Goal: Information Seeking & Learning: Learn about a topic

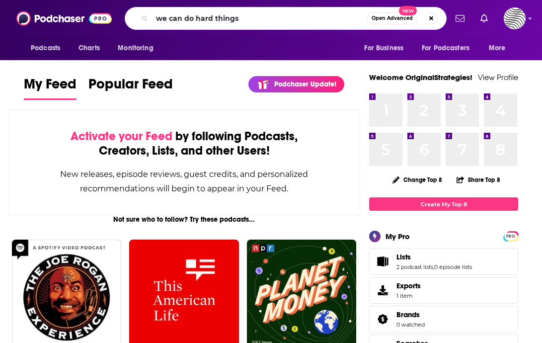
type input "we can do hard things"
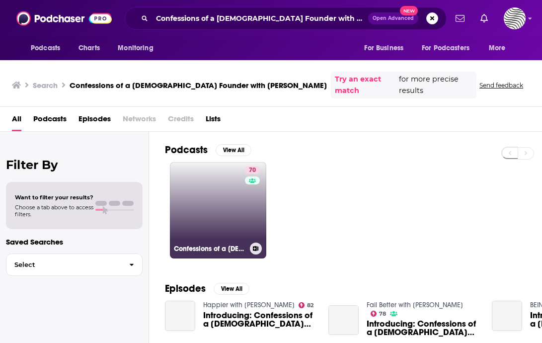
click at [208, 184] on link "70 Confessions of a [DEMOGRAPHIC_DATA] Founder with [PERSON_NAME]" at bounding box center [218, 210] width 96 height 96
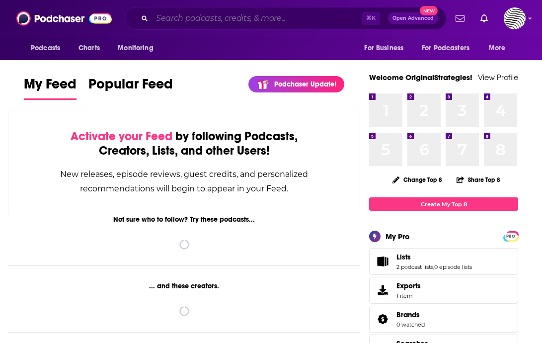
click at [243, 19] on input "Search podcasts, credits, & more..." at bounding box center [257, 18] width 210 height 16
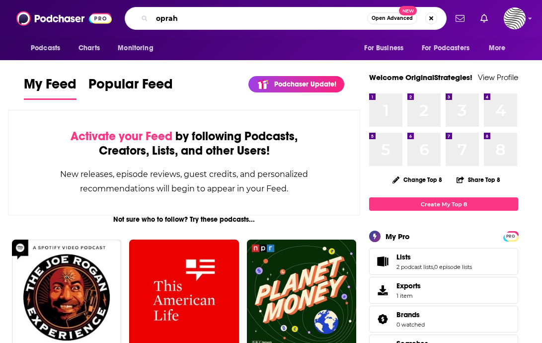
type input "oprah"
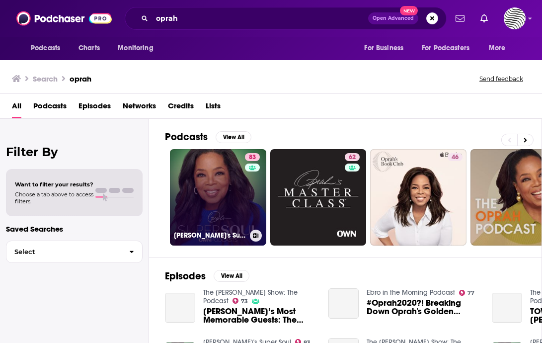
click at [187, 186] on link "83 Oprah's Super Soul" at bounding box center [218, 197] width 96 height 96
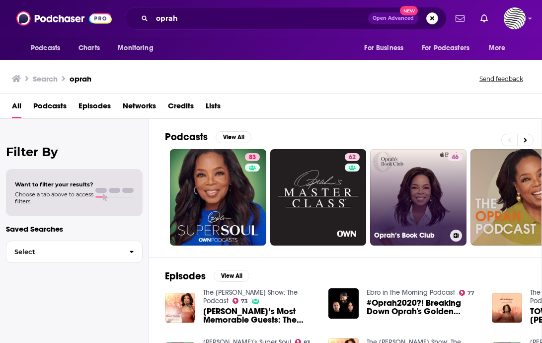
click at [412, 184] on link "46 Oprah’s Book Club" at bounding box center [418, 197] width 96 height 96
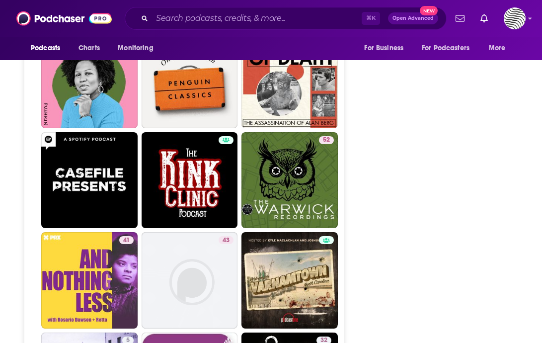
scroll to position [1955, 0]
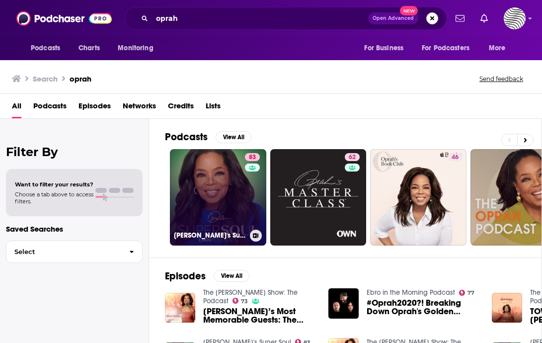
click at [187, 192] on link "83 Oprah's Super Soul" at bounding box center [218, 197] width 96 height 96
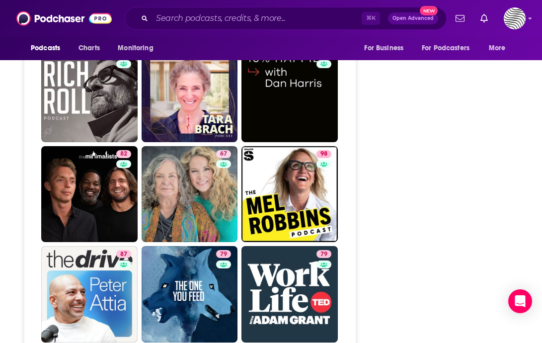
scroll to position [2413, 0]
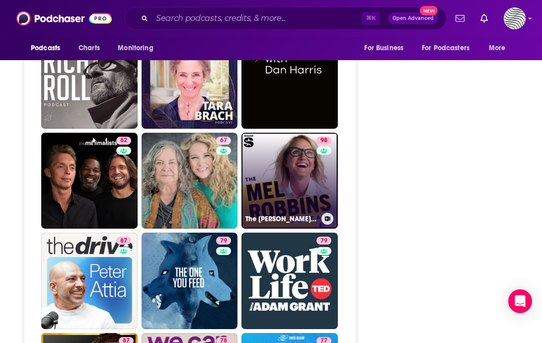
click at [301, 133] on link "98 The Mel Robbins Podcast" at bounding box center [290, 181] width 96 height 96
type input "https://www.podchaser.com/podcasts/the-mel-robbins-podcast-4889732"
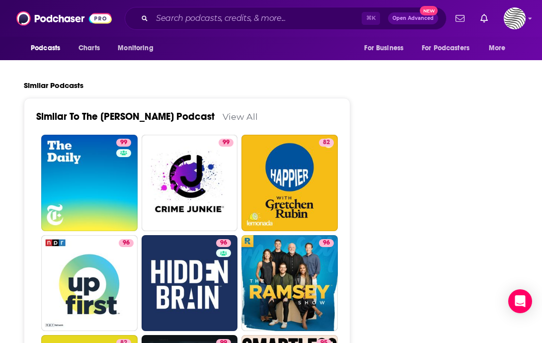
scroll to position [2182, 0]
